Goal: Task Accomplishment & Management: Manage account settings

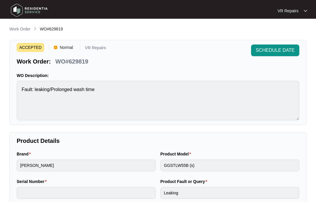
click at [20, 28] on p "Work Order" at bounding box center [19, 29] width 21 height 6
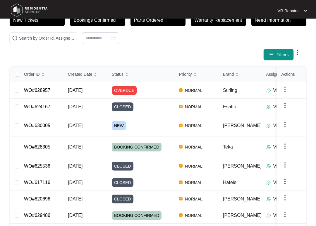
scroll to position [48, 0]
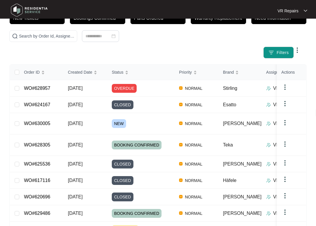
click at [47, 86] on link "WO#628957" at bounding box center [37, 88] width 26 height 5
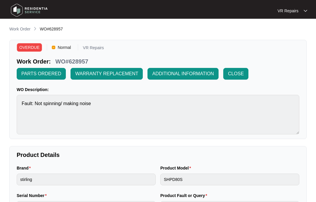
click at [18, 30] on p "Work Order" at bounding box center [19, 29] width 21 height 6
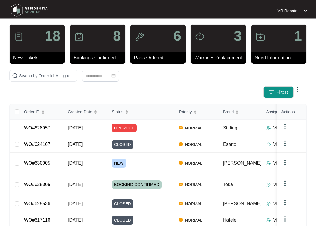
scroll to position [9, 0]
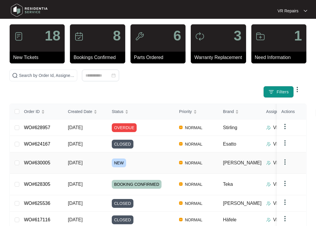
click at [46, 160] on link "WO#630005" at bounding box center [37, 162] width 26 height 5
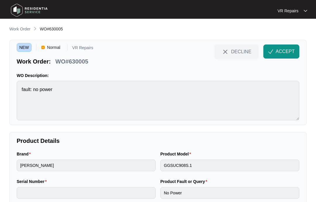
click at [282, 51] on span "ACCEPT" at bounding box center [285, 51] width 19 height 7
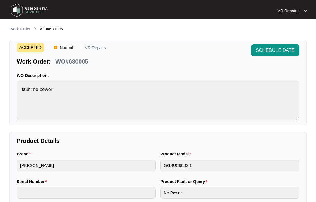
click at [15, 28] on p "Work Order" at bounding box center [19, 29] width 21 height 6
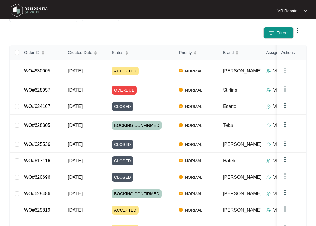
scroll to position [59, 0]
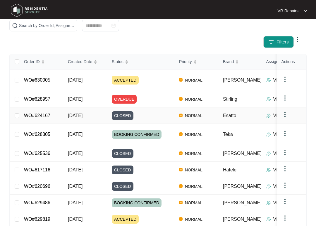
click at [45, 113] on link "WO#624167" at bounding box center [37, 115] width 26 height 5
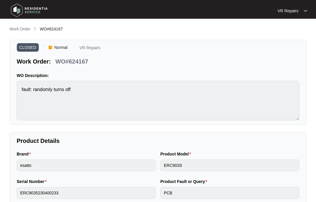
click at [21, 26] on p "Work Order" at bounding box center [19, 29] width 21 height 6
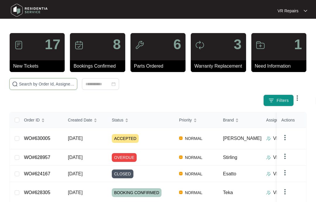
click at [50, 83] on input "text" at bounding box center [47, 84] width 56 height 6
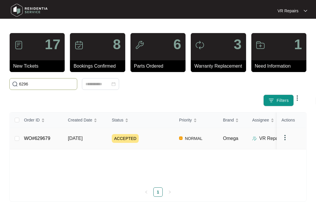
type input "6296"
click at [50, 136] on link "WO#629679" at bounding box center [37, 138] width 26 height 5
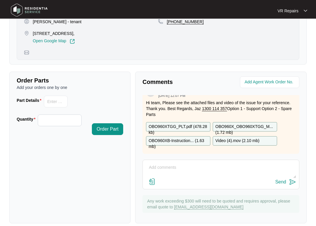
scroll to position [224, 0]
click at [165, 167] on textarea at bounding box center [221, 170] width 151 height 15
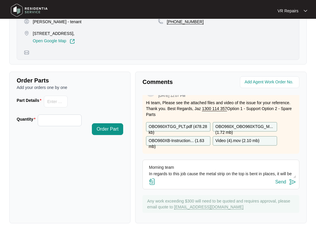
scroll to position [4, 0]
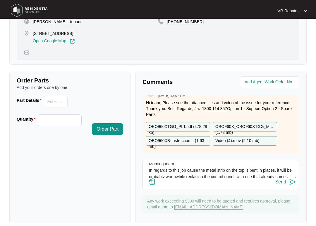
click at [246, 175] on textarea "Morning team In regards to this job cause the metal strip on the top is bent in…" at bounding box center [221, 170] width 151 height 15
click at [189, 169] on textarea "Morning team In regards to this job cause the metal strip on the top is bent in…" at bounding box center [221, 170] width 151 height 15
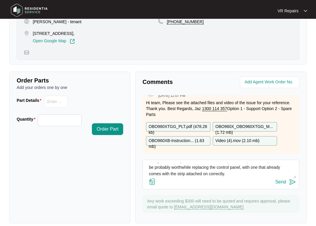
click at [250, 175] on textarea "Morning team In regards to this job because the metal strip on the top is bent …" at bounding box center [221, 170] width 151 height 15
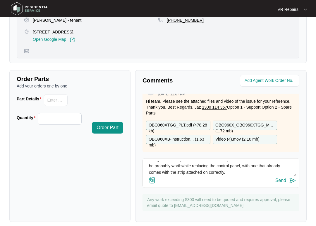
click at [238, 171] on textarea "Morning team In regards to this job because the metal strip on the top is bent …" at bounding box center [221, 170] width 151 height 15
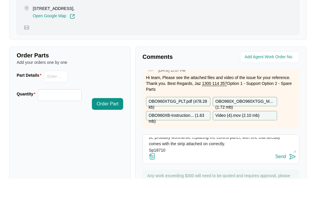
scroll to position [249, 0]
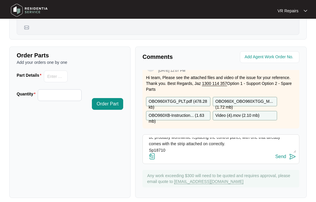
click at [155, 157] on img at bounding box center [152, 156] width 7 height 7
click at [0, 0] on input "file" at bounding box center [0, 0] width 0 height 0
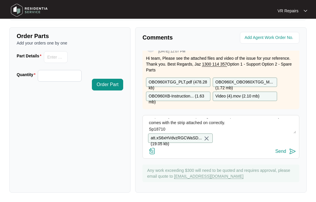
scroll to position [19, 0]
click at [234, 122] on textarea "Morning team In regards to this job because the metal strip on the top is bent …" at bounding box center [221, 125] width 151 height 15
type textarea "Morning team In regards to this job because the metal strip on the top is bent …"
click at [284, 152] on div "Send" at bounding box center [281, 151] width 11 height 5
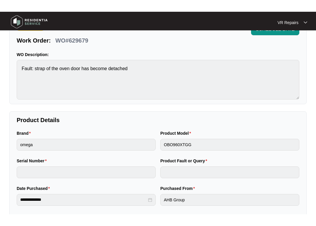
scroll to position [0, 0]
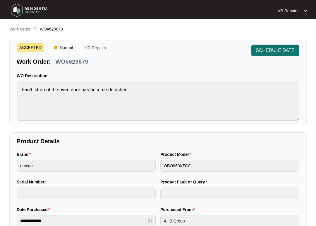
click at [271, 48] on span "SCHEDULE DATE" at bounding box center [275, 50] width 39 height 7
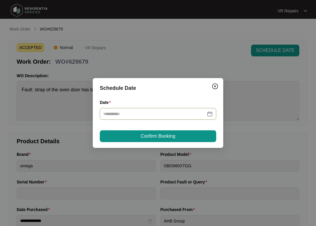
click at [214, 111] on div at bounding box center [158, 114] width 117 height 12
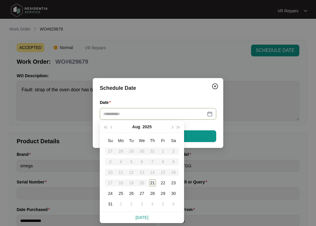
type input "**********"
click at [153, 181] on div "21" at bounding box center [152, 182] width 7 height 7
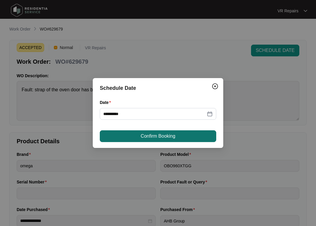
click at [178, 135] on button "Confirm Booking" at bounding box center [158, 136] width 117 height 12
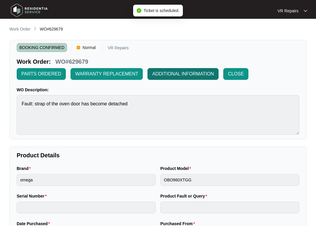
click at [190, 72] on span "ADDITIONAL INFORMATION" at bounding box center [183, 73] width 62 height 7
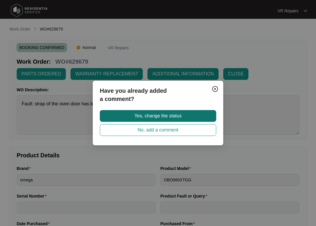
click at [184, 111] on button "Yes, change the status" at bounding box center [158, 116] width 117 height 12
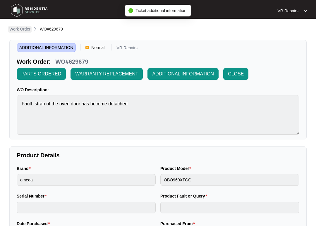
click at [22, 26] on p "Work Order" at bounding box center [19, 29] width 21 height 6
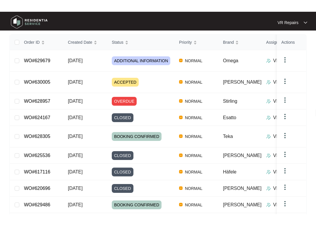
scroll to position [69, 0]
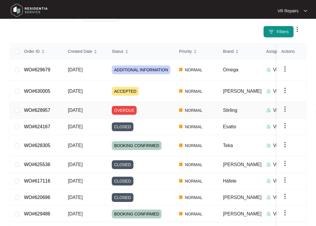
click at [47, 107] on link "WO#628957" at bounding box center [37, 109] width 26 height 5
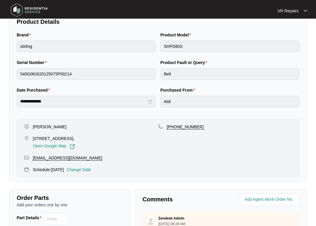
scroll to position [133, 0]
click at [89, 170] on p "Change Date" at bounding box center [79, 169] width 24 height 6
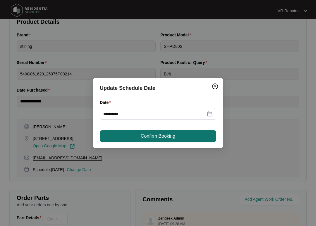
click at [171, 133] on span "Confirm Booking" at bounding box center [158, 135] width 35 height 7
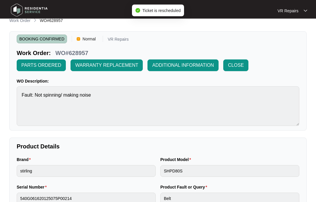
scroll to position [0, 0]
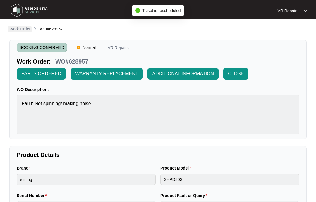
click at [19, 28] on p "Work Order" at bounding box center [19, 29] width 21 height 6
